Goal: Task Accomplishment & Management: Complete application form

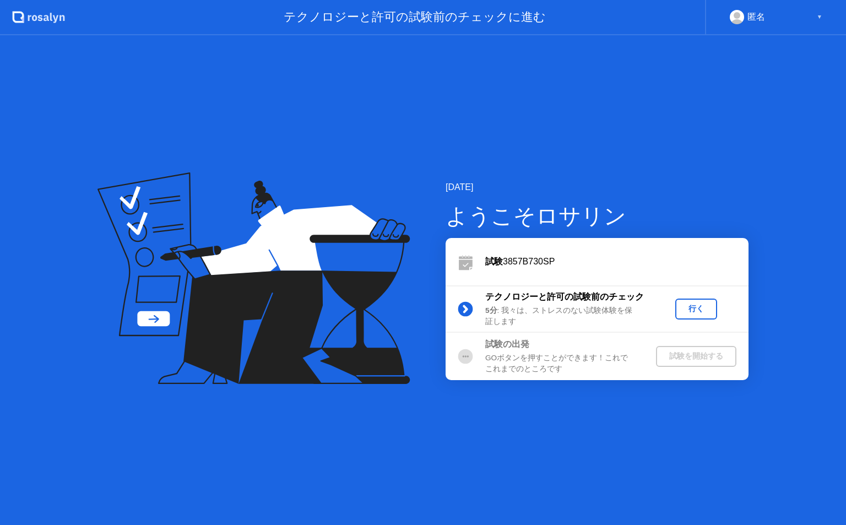
click at [466, 357] on circle at bounding box center [465, 355] width 15 height 15
click at [536, 357] on div "GOボタンを押すことができます！これでこれまでのところです" at bounding box center [564, 363] width 159 height 23
click at [701, 307] on div "行く" at bounding box center [695, 308] width 33 height 10
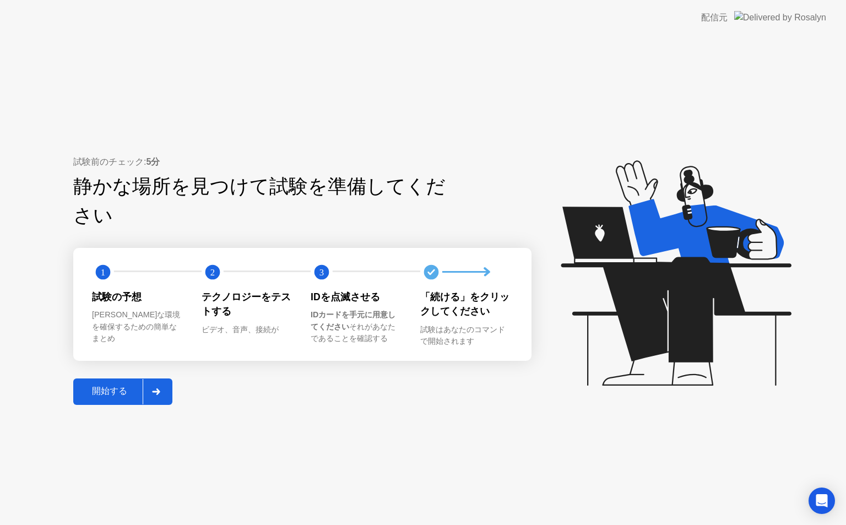
click at [110, 385] on div "開始する" at bounding box center [110, 391] width 66 height 12
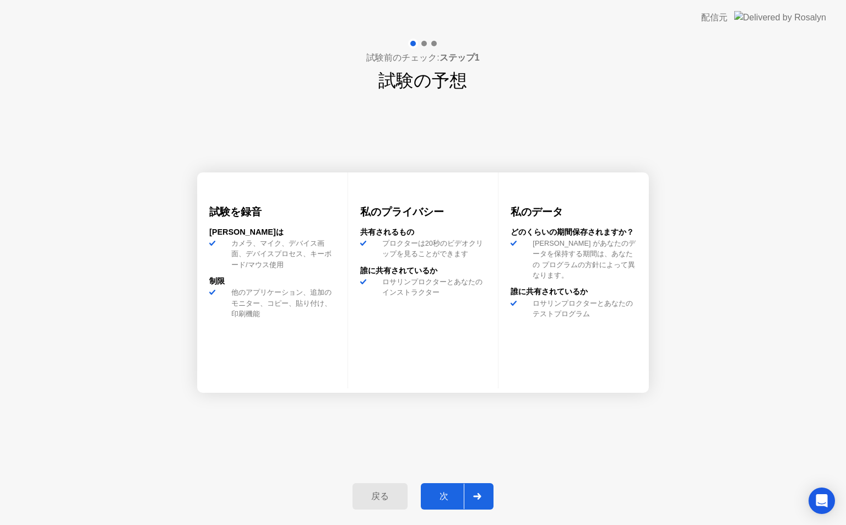
click at [447, 498] on div "次" at bounding box center [444, 496] width 40 height 12
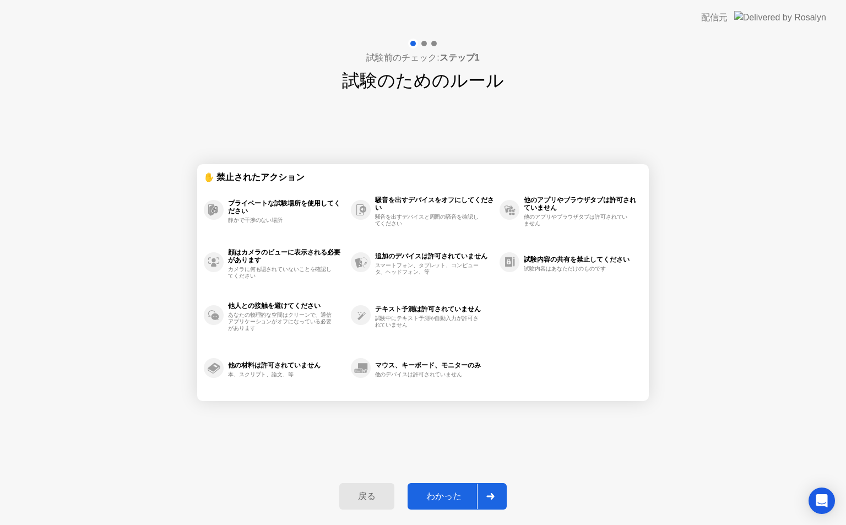
click at [447, 498] on div "わかった" at bounding box center [444, 496] width 66 height 12
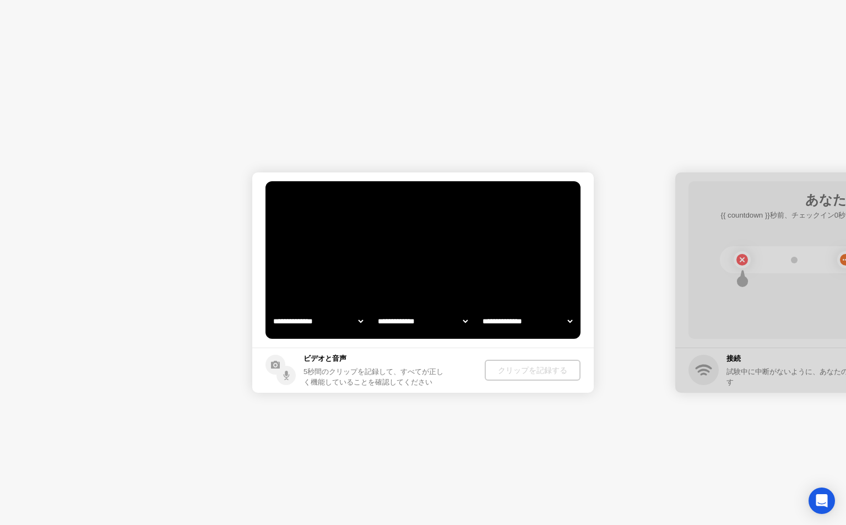
select select "**********"
select select "*******"
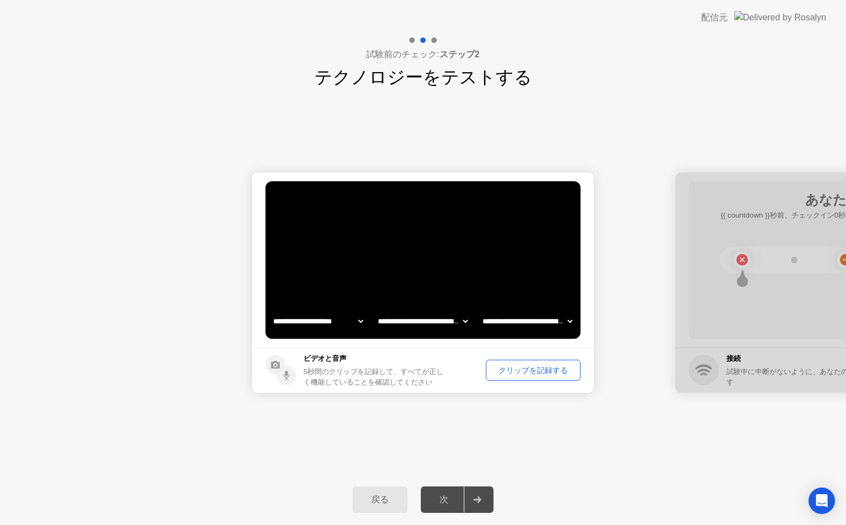
click at [507, 374] on div "クリップを記録する" at bounding box center [532, 370] width 87 height 10
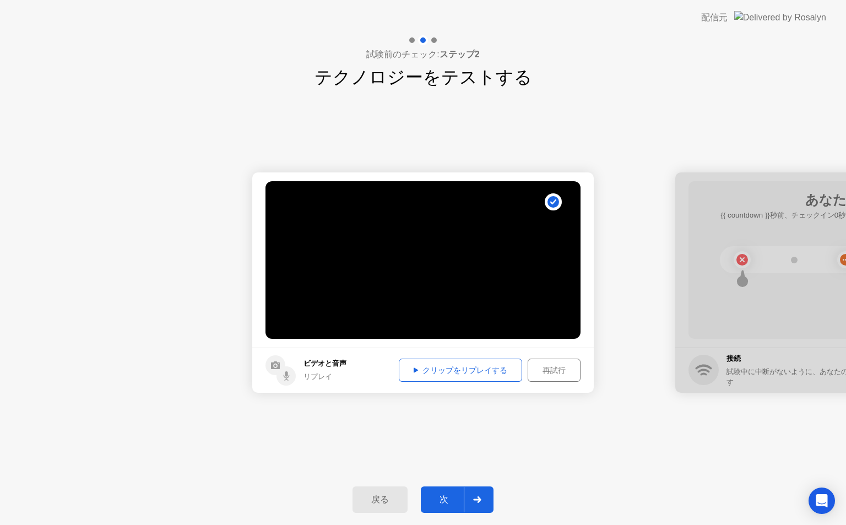
click at [470, 375] on div "クリップをリプレイする" at bounding box center [460, 370] width 116 height 10
click at [447, 496] on div "次" at bounding box center [444, 500] width 40 height 12
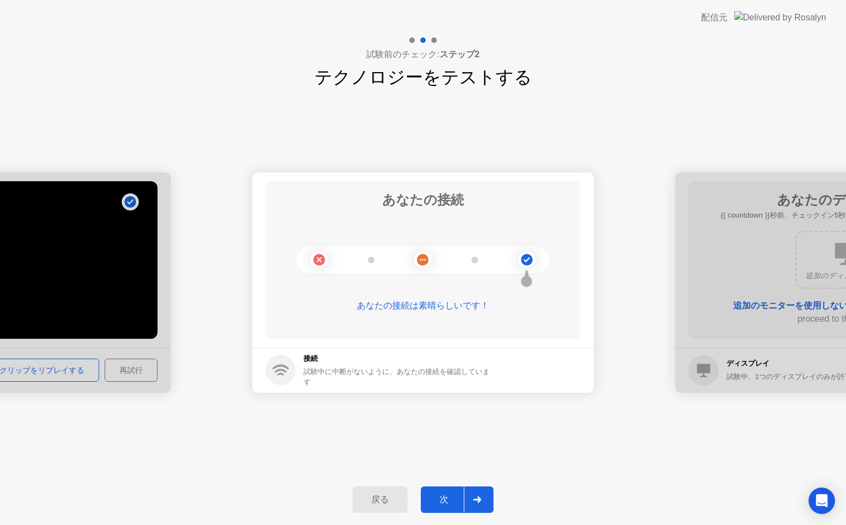
click at [447, 496] on div "次" at bounding box center [444, 500] width 40 height 12
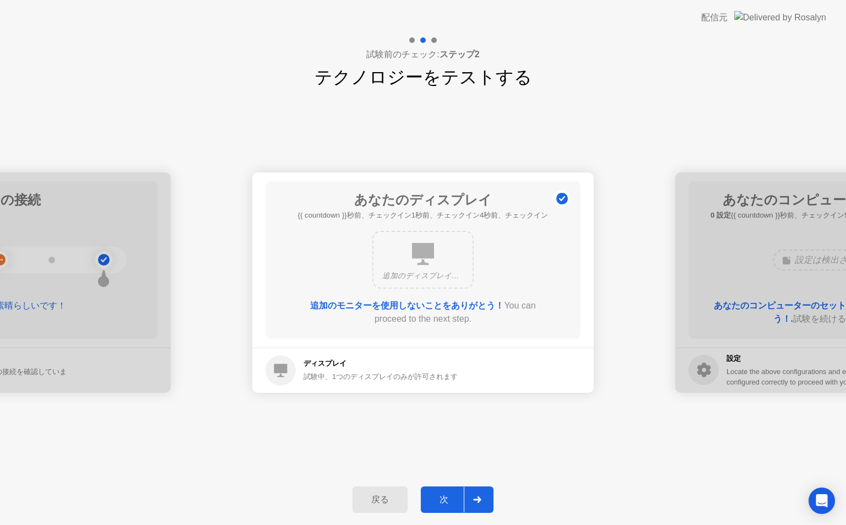
click at [447, 496] on div "次" at bounding box center [444, 500] width 40 height 12
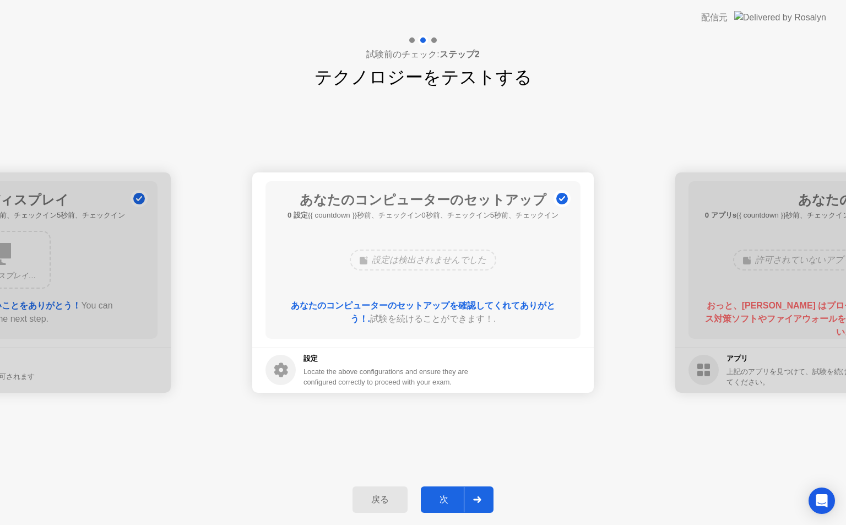
click at [447, 496] on div "次" at bounding box center [444, 500] width 40 height 12
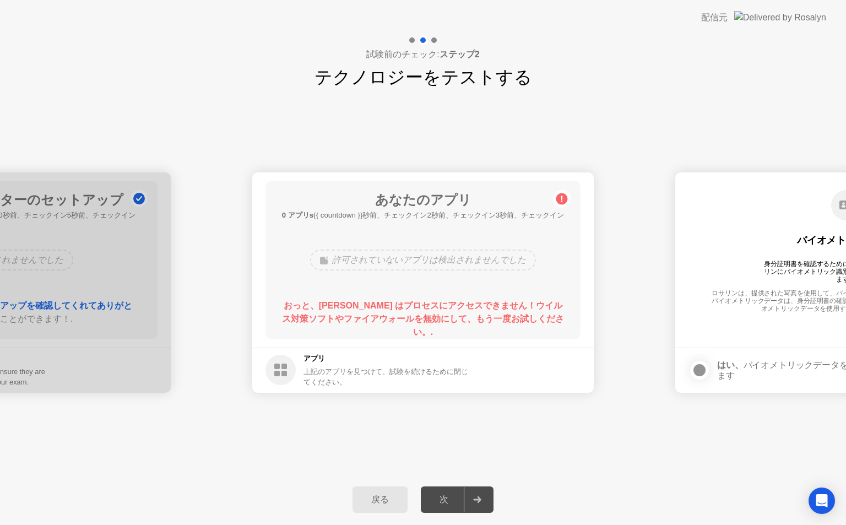
click at [319, 376] on div "上記のアプリを見つけて、試験を続けるために閉じてください。" at bounding box center [386, 376] width 167 height 21
click at [345, 315] on b "おっと、[PERSON_NAME] はプロセスにアクセスできません！ウイルス対策ソフトやファイアウォールを無効にして、もう一度お試しください。." at bounding box center [423, 319] width 282 height 36
